Goal: Find specific page/section

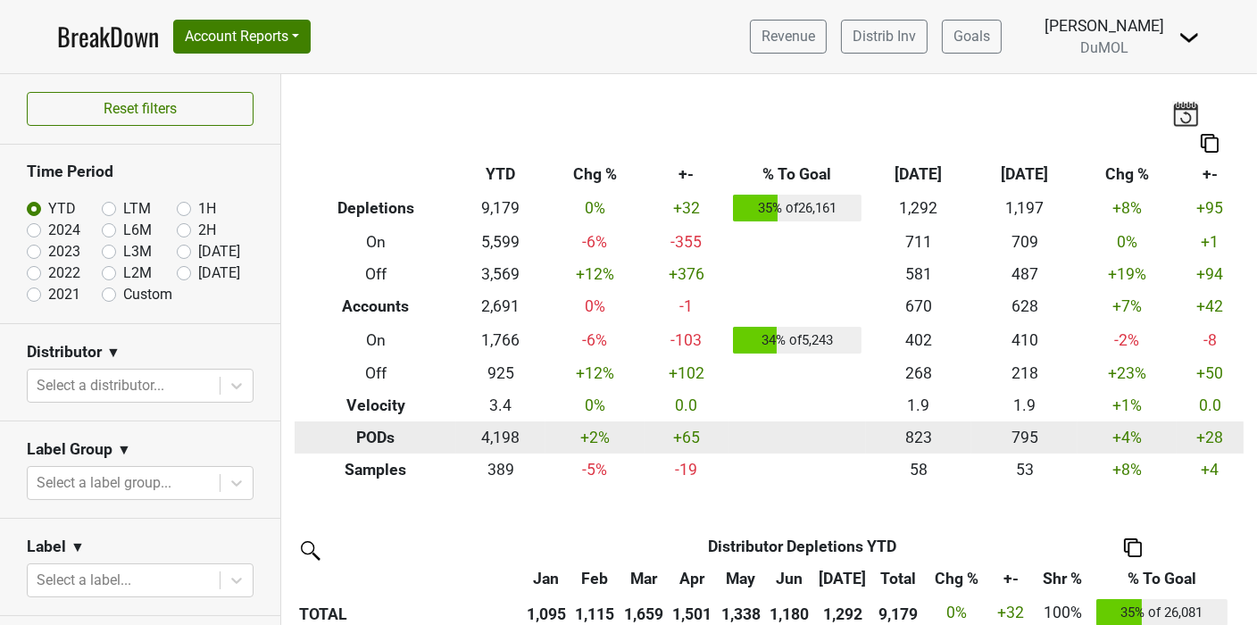
click at [827, 440] on td at bounding box center [796, 437] width 137 height 32
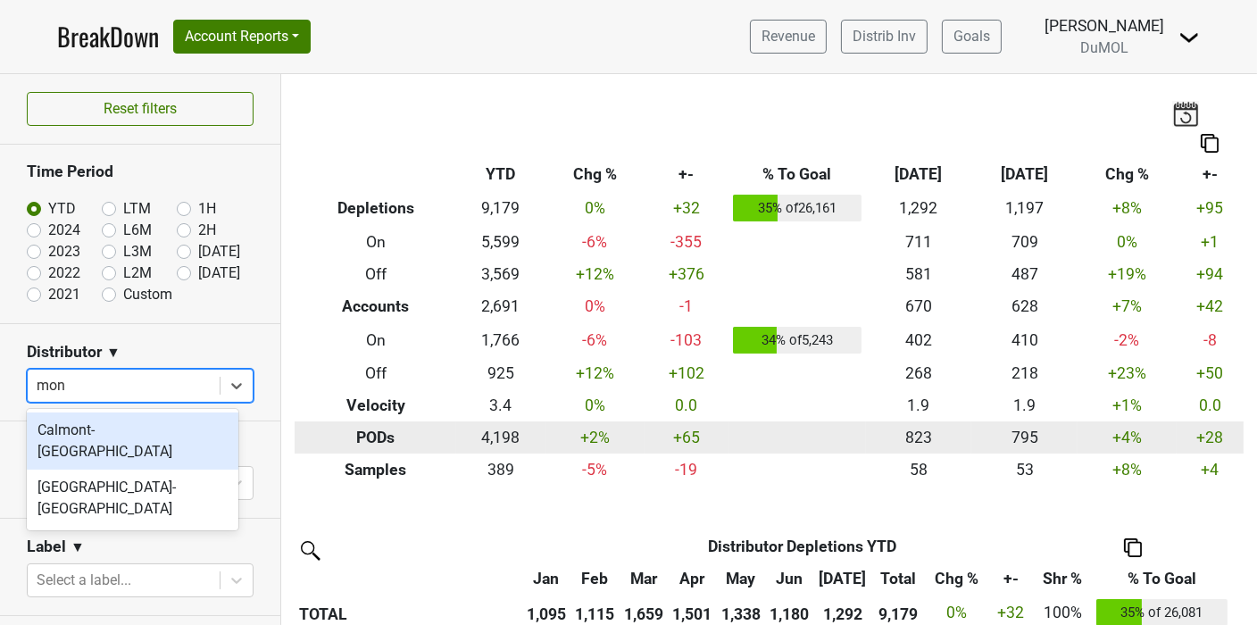
type input "mont"
click at [125, 471] on div "[GEOGRAPHIC_DATA]-[GEOGRAPHIC_DATA]" at bounding box center [133, 498] width 212 height 57
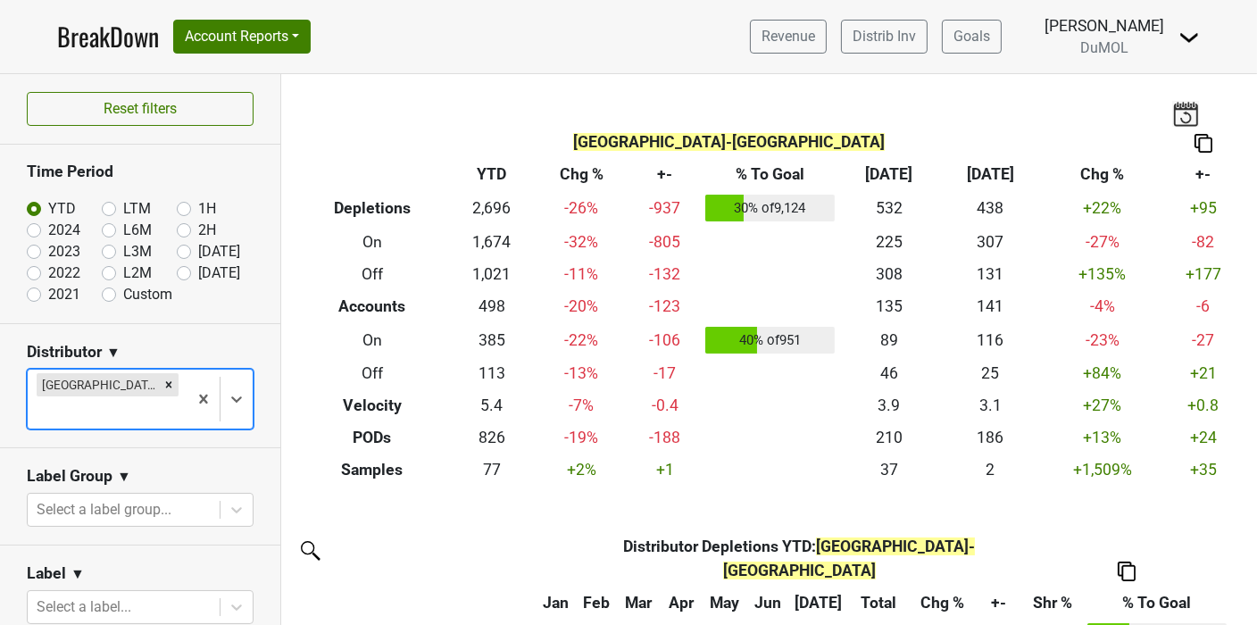
click at [1028, 504] on div "Filters [GEOGRAPHIC_DATA]-CA Breakdown Type YTD Chg % +- % To Goal [DATE] ‘[DAT…" at bounding box center [769, 349] width 976 height 551
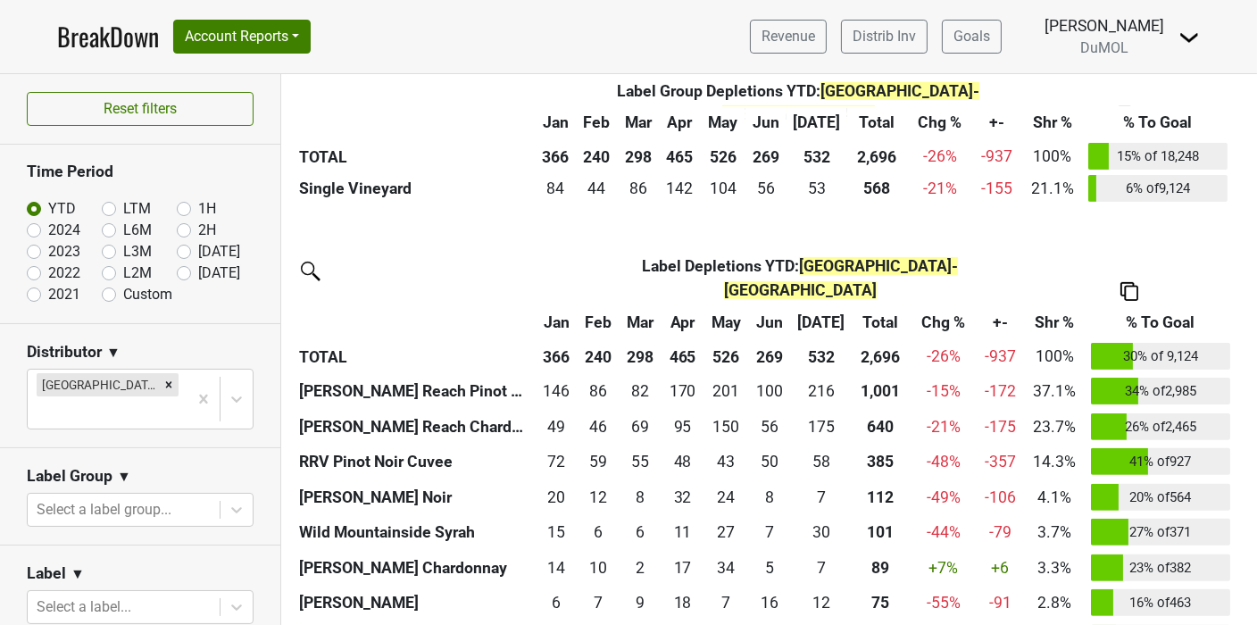
scroll to position [722, 0]
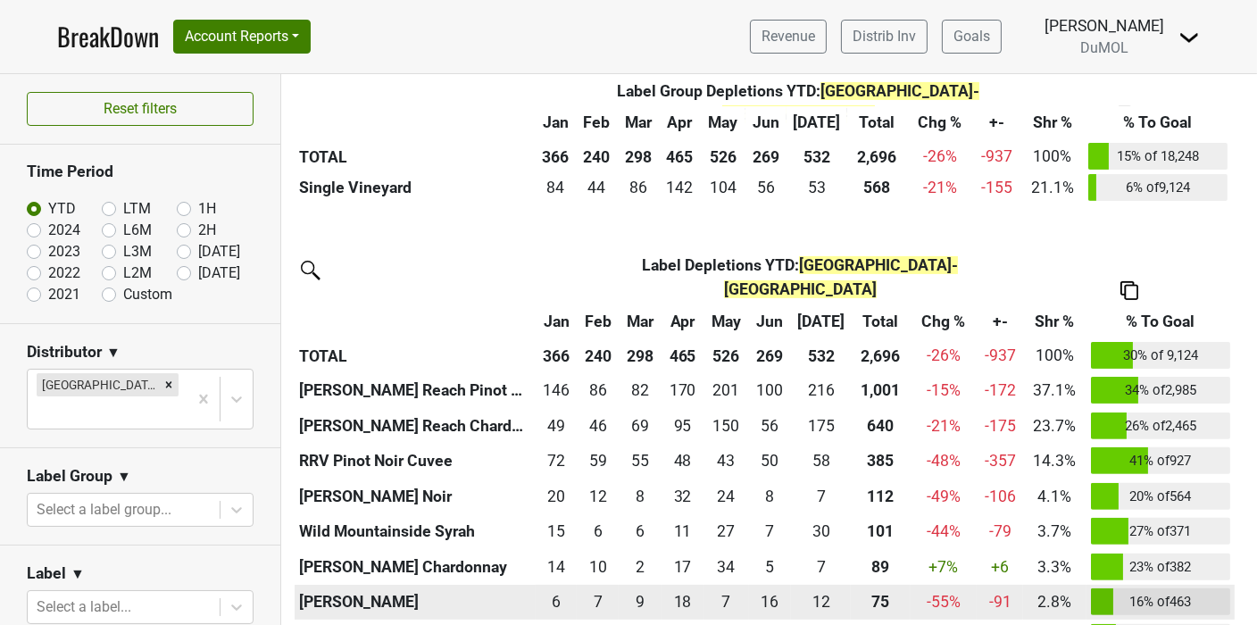
click at [1180, 585] on td "16 % of 463" at bounding box center [1160, 603] width 148 height 36
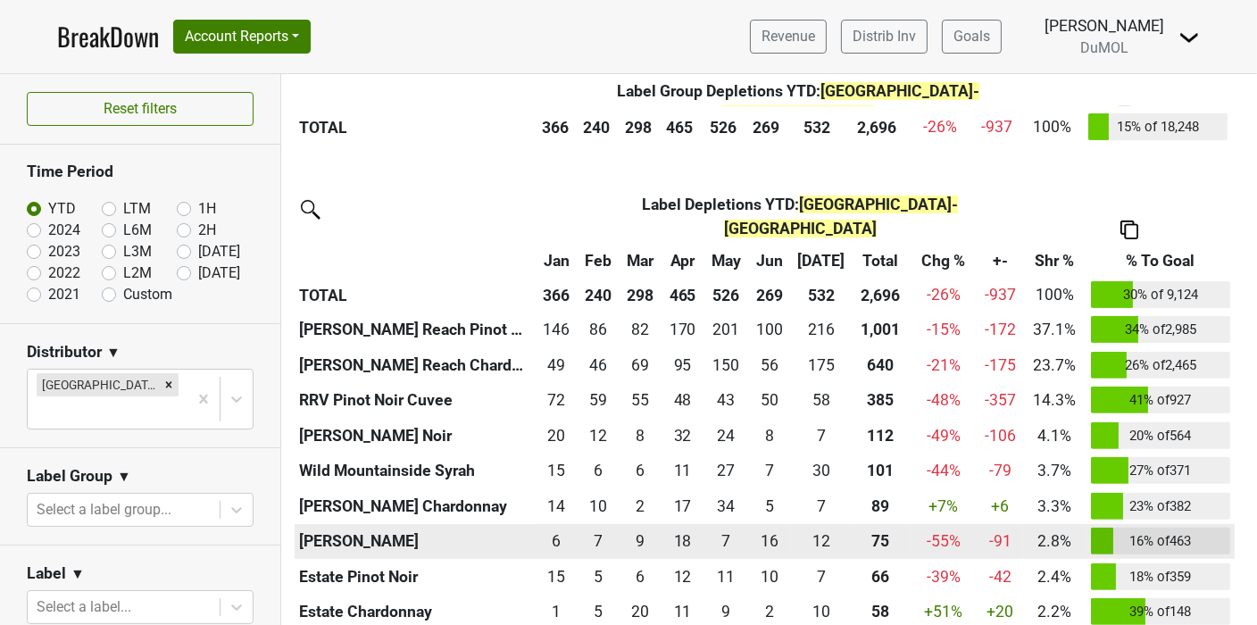
scroll to position [768, 0]
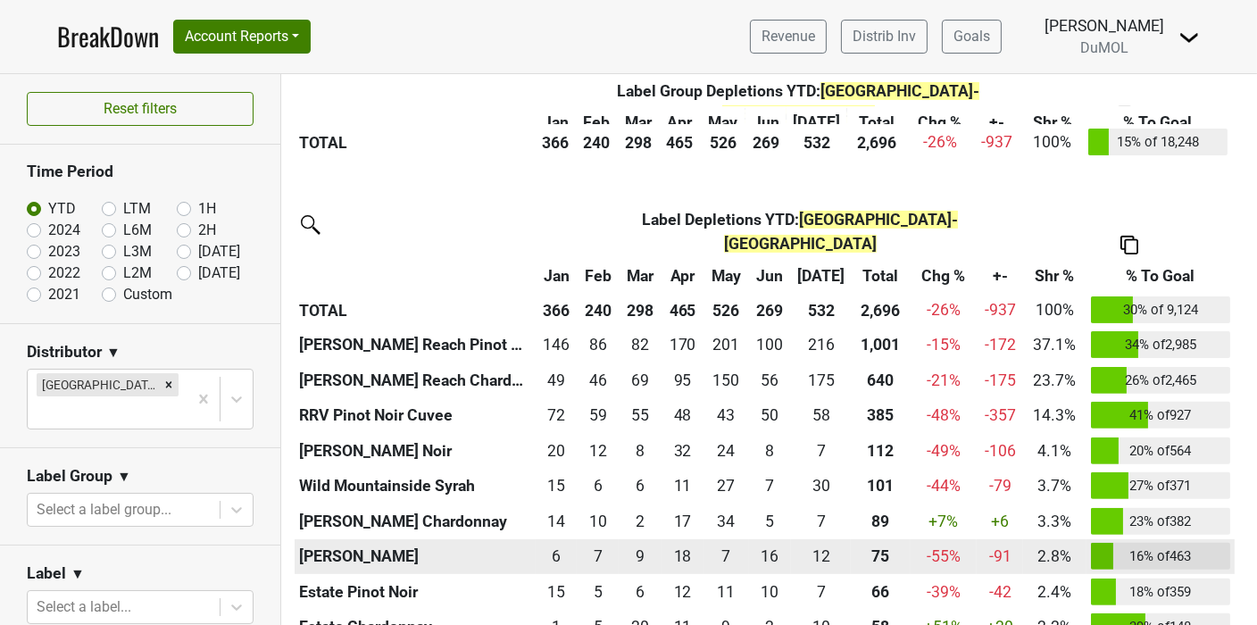
click at [825, 333] on div "216.167 216" at bounding box center [821, 344] width 52 height 23
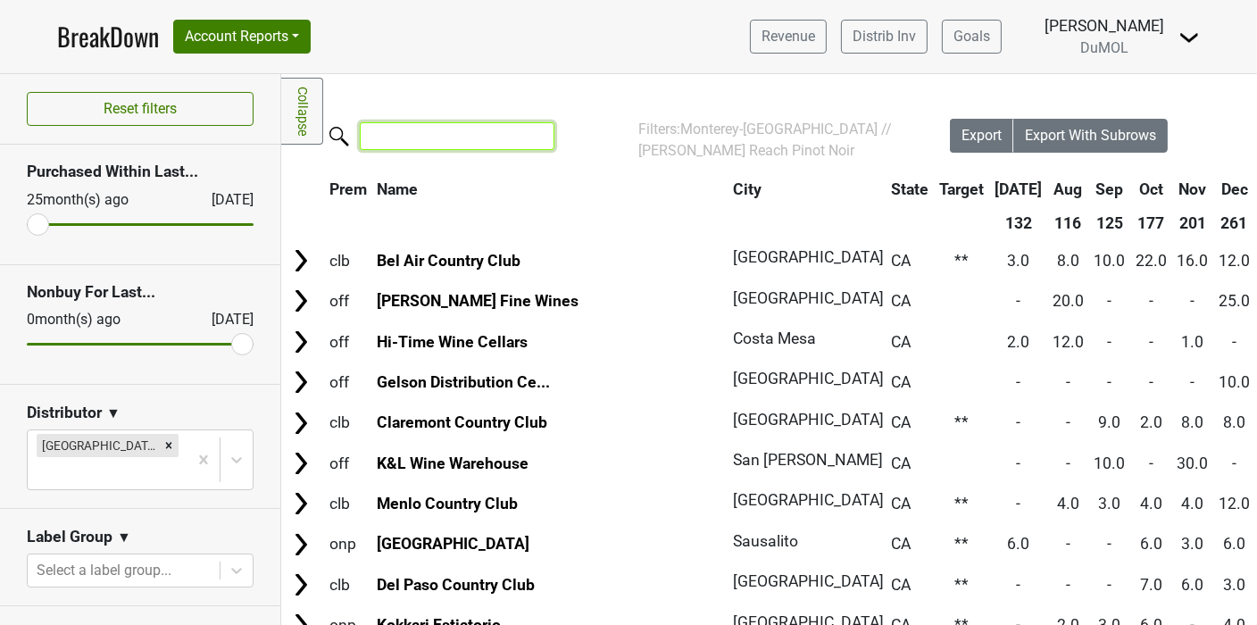
click at [397, 147] on input "search" at bounding box center [457, 136] width 195 height 28
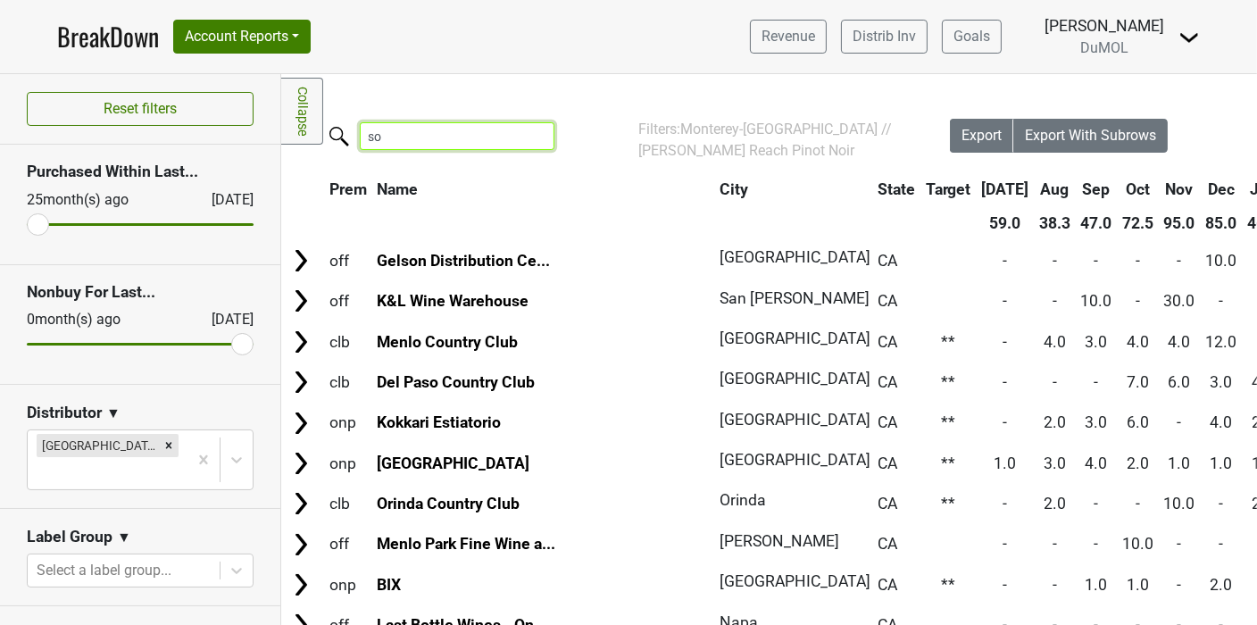
type input "s"
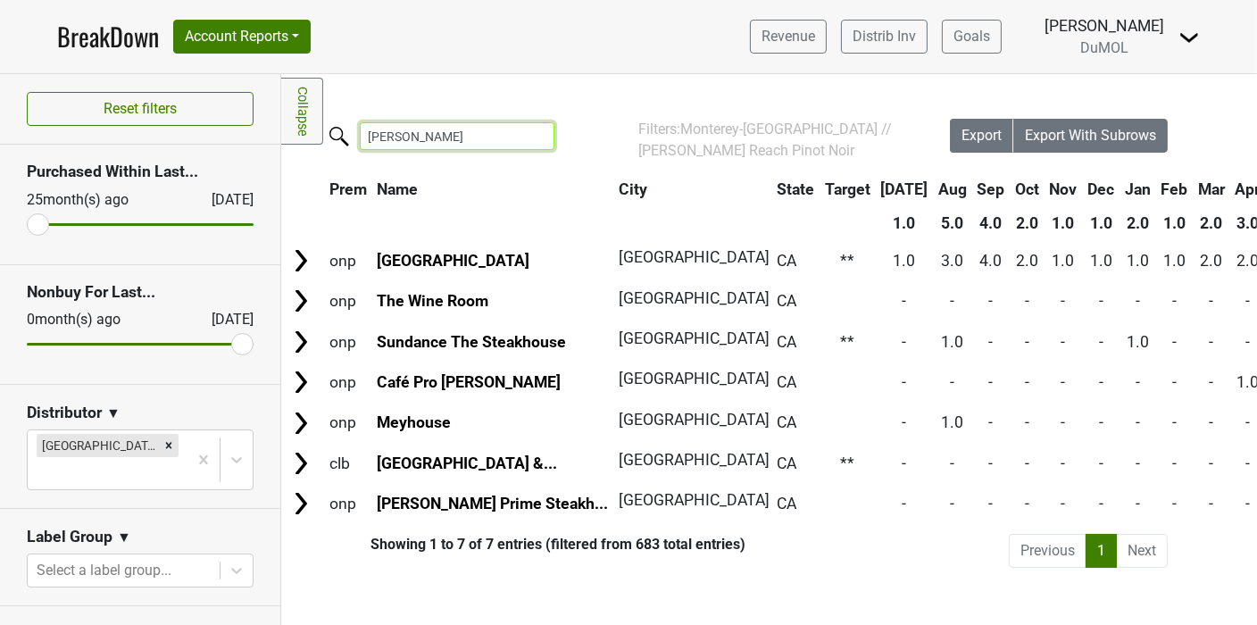
type input "Miller"
